Goal: Information Seeking & Learning: Find specific fact

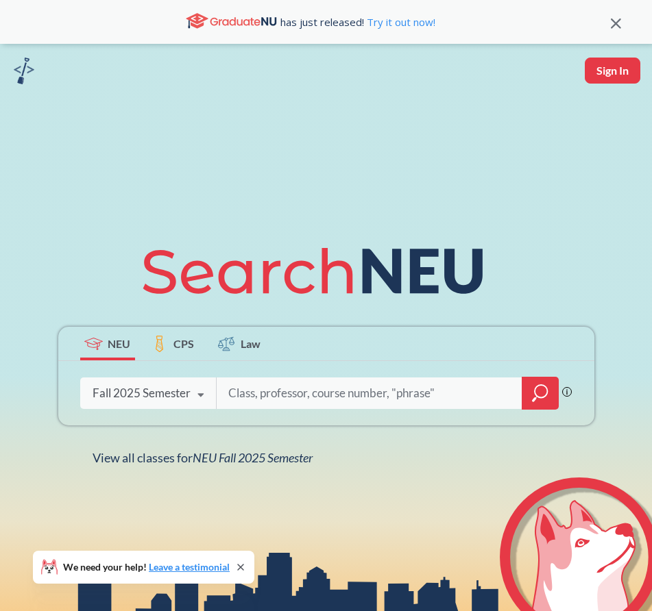
click at [263, 401] on input "search" at bounding box center [369, 393] width 285 height 29
type input "ge 4900"
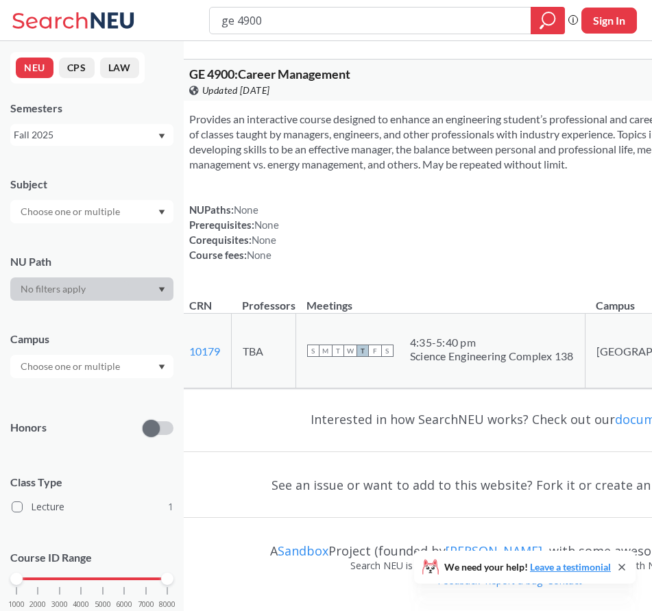
click at [332, 29] on input "ge 4900" at bounding box center [370, 20] width 301 height 23
click at [332, 28] on input "ge 4900" at bounding box center [370, 20] width 301 height 23
click at [343, 16] on input "ge 4900" at bounding box center [370, 20] width 301 height 23
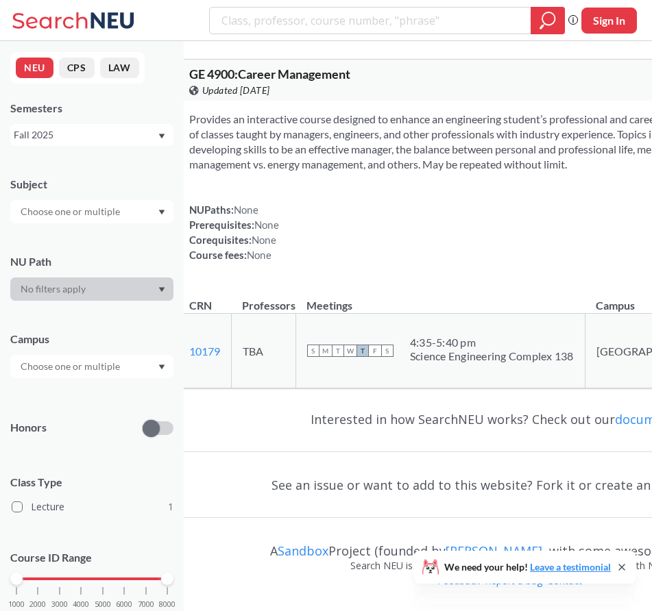
click at [82, 136] on div "Fall 2025" at bounding box center [85, 134] width 143 height 15
click at [122, 140] on div "Fall 2025" at bounding box center [85, 134] width 143 height 15
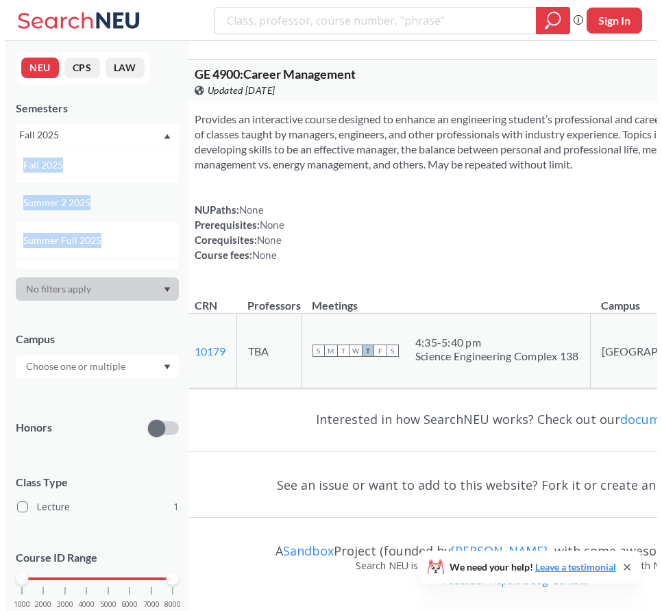
scroll to position [69, 0]
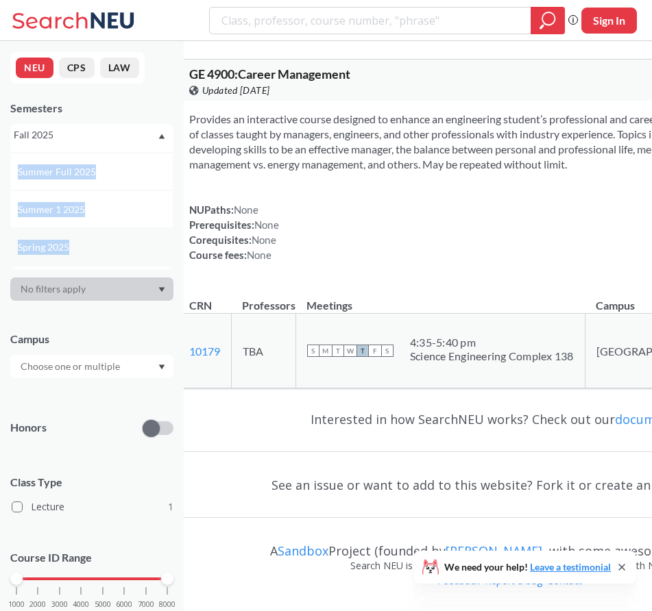
click at [67, 241] on span "Spring 2025" at bounding box center [45, 247] width 54 height 15
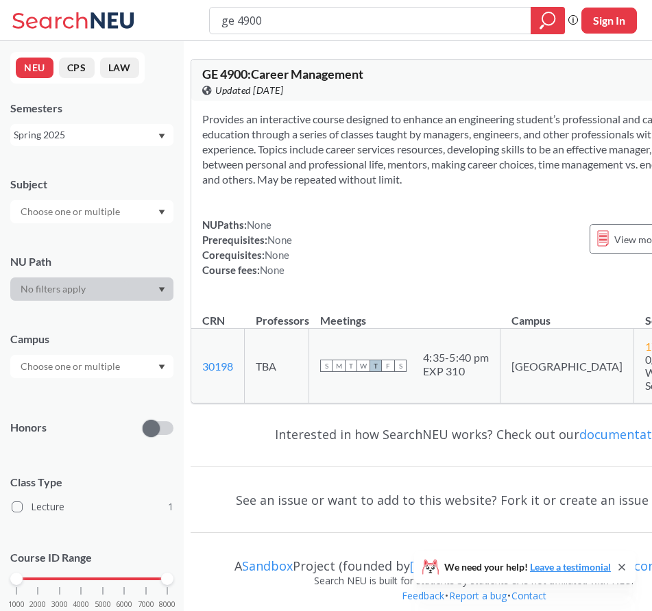
click at [70, 128] on div "Spring 2025" at bounding box center [85, 134] width 143 height 15
click at [62, 160] on div "Fall 2025" at bounding box center [95, 165] width 155 height 15
